Goal: Ask a question

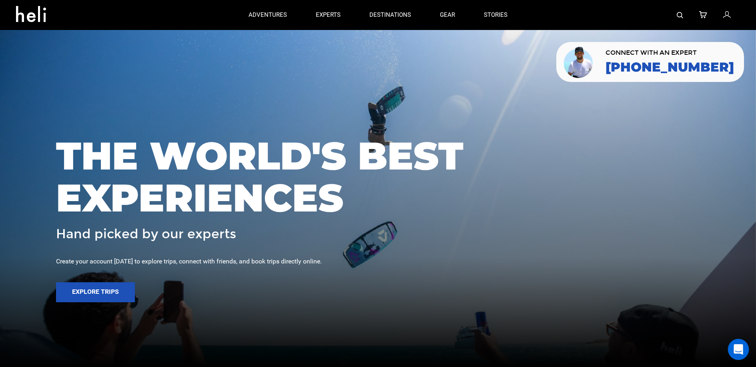
click at [737, 347] on icon "Open Intercom Messenger" at bounding box center [738, 350] width 9 height 10
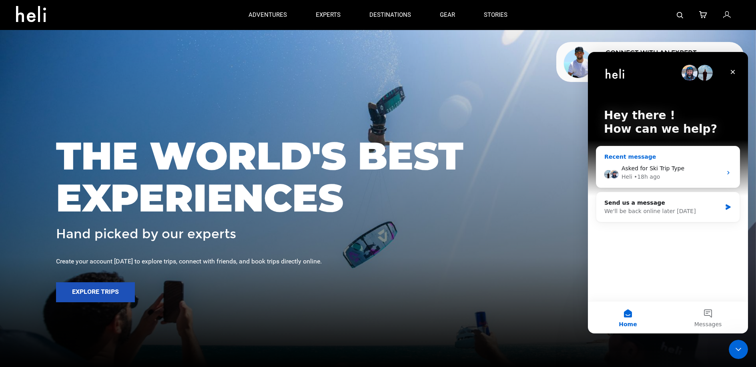
click at [662, 177] on div "Heli • 18h ago" at bounding box center [671, 177] width 100 height 8
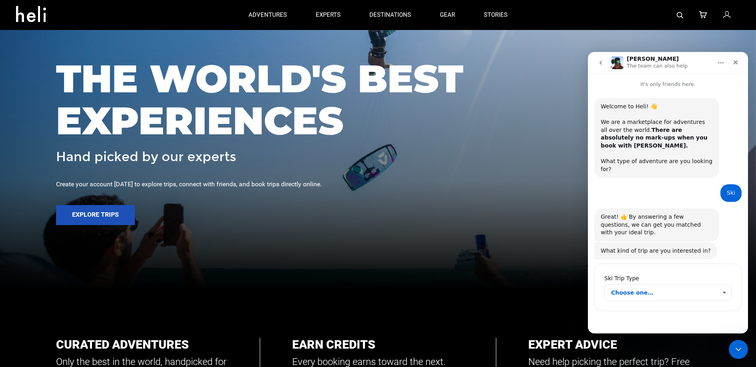
scroll to position [79, 0]
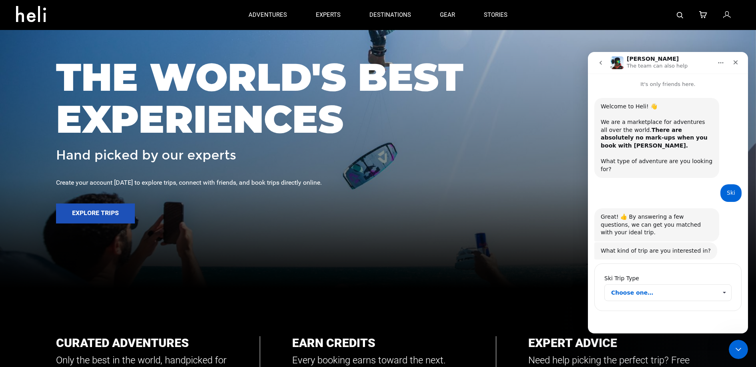
click at [654, 285] on span "Choose one…" at bounding box center [664, 293] width 106 height 16
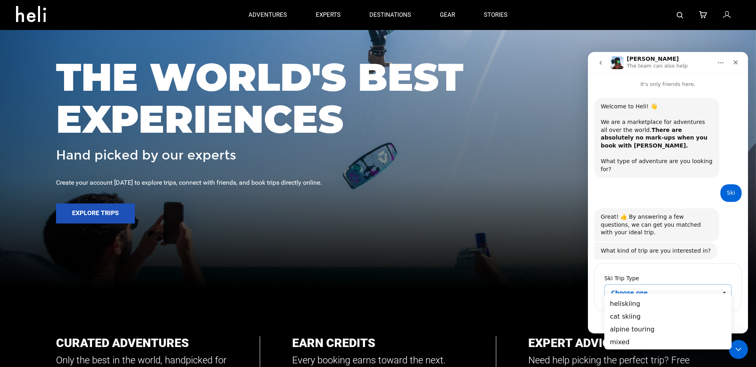
scroll to position [0, 0]
click at [646, 305] on div "heliskiing" at bounding box center [667, 303] width 127 height 13
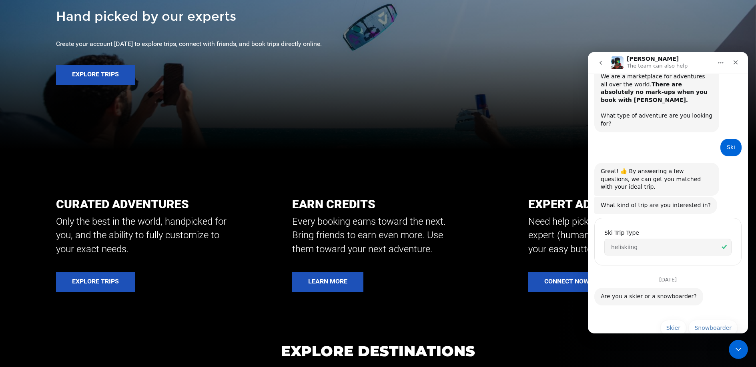
scroll to position [54, 0]
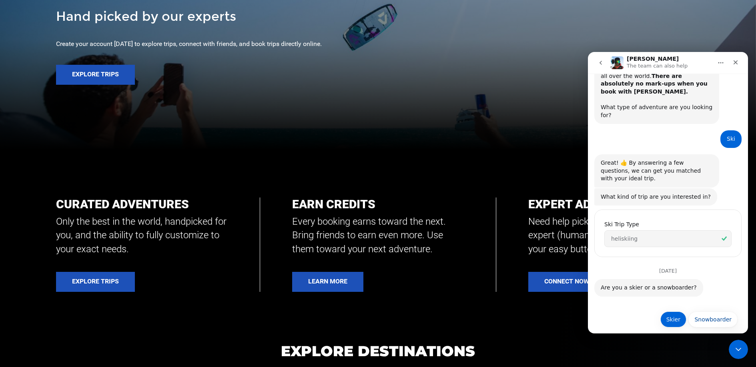
click at [671, 312] on button "Skier" at bounding box center [673, 320] width 26 height 16
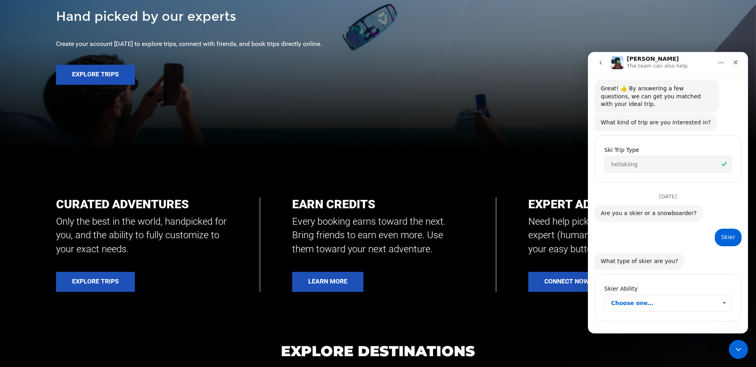
scroll to position [130, 0]
click at [666, 295] on span "Choose one…" at bounding box center [664, 302] width 106 height 16
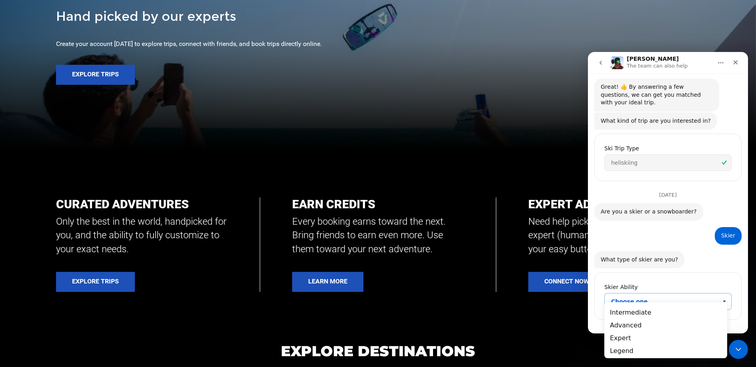
scroll to position [0, 0]
click at [649, 323] on div "Advanced" at bounding box center [665, 325] width 123 height 13
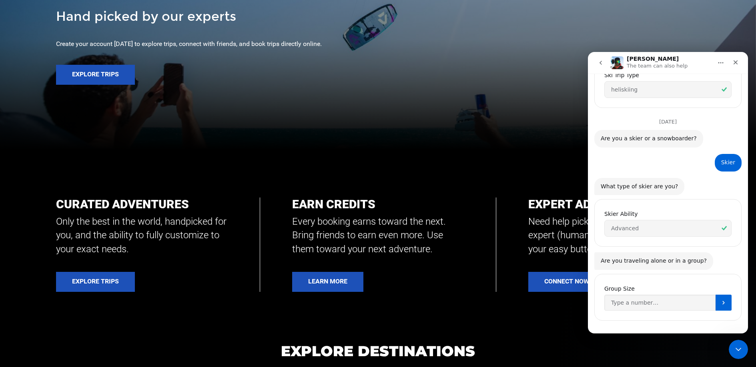
scroll to position [204, 0]
click at [678, 298] on input "Group Size" at bounding box center [659, 303] width 111 height 16
click at [716, 297] on button "Submit" at bounding box center [724, 303] width 16 height 16
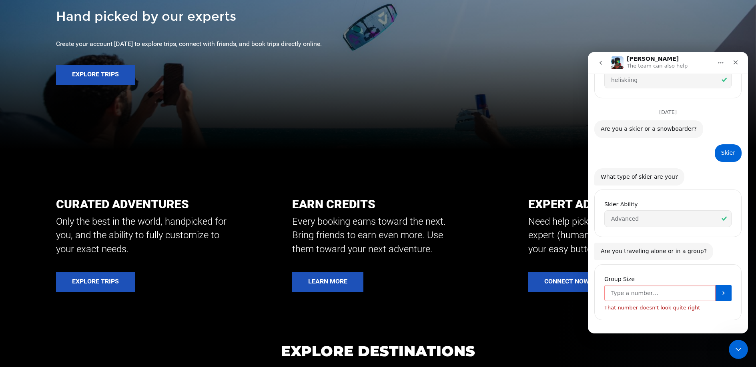
click at [683, 289] on input "Group Size" at bounding box center [659, 293] width 111 height 16
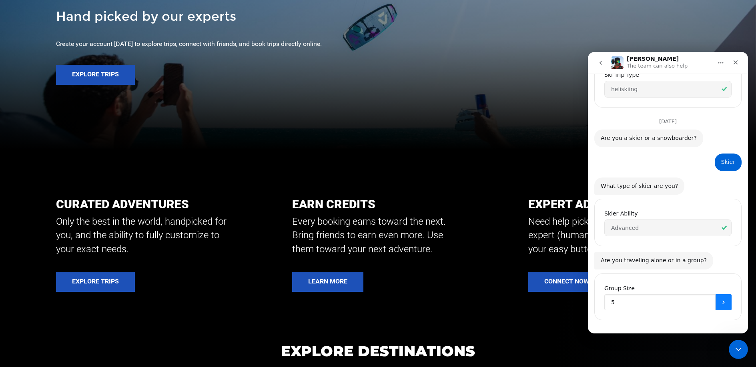
type input "5"
click at [718, 299] on button "Submit" at bounding box center [724, 303] width 16 height 16
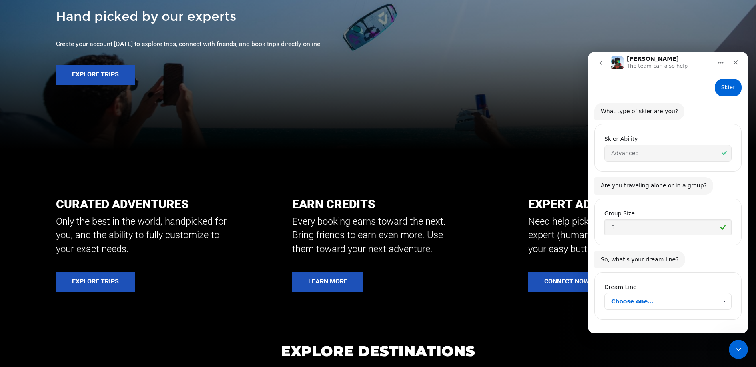
click at [704, 297] on span "Choose one…" at bounding box center [664, 302] width 106 height 16
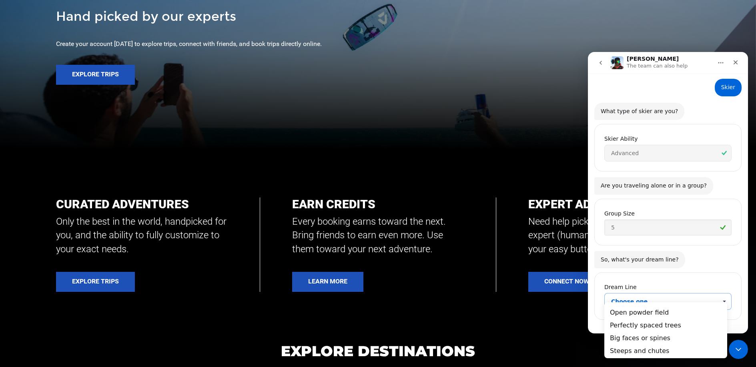
scroll to position [0, 0]
click at [679, 309] on div "Open powder field" at bounding box center [665, 312] width 123 height 13
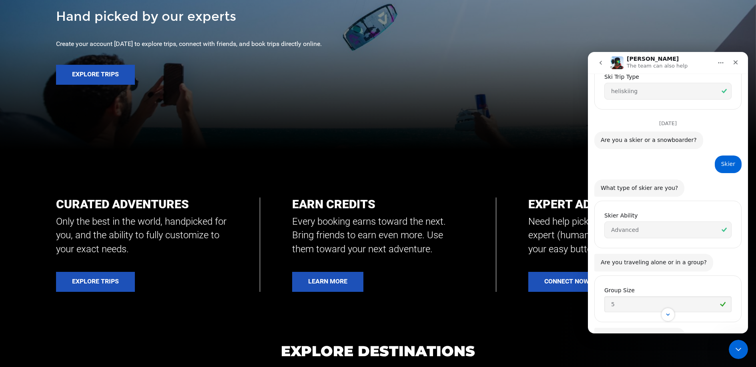
scroll to position [201, 0]
